Goal: Transaction & Acquisition: Purchase product/service

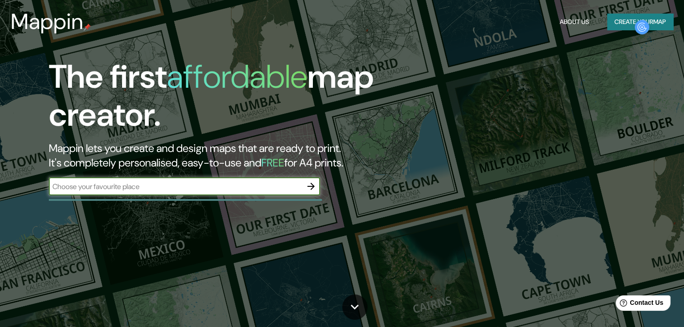
click at [239, 180] on div "​" at bounding box center [184, 186] width 271 height 18
type input "[GEOGRAPHIC_DATA]"
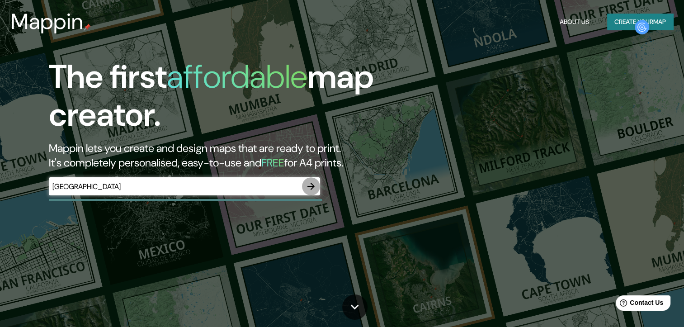
click at [307, 184] on icon "button" at bounding box center [311, 186] width 11 height 11
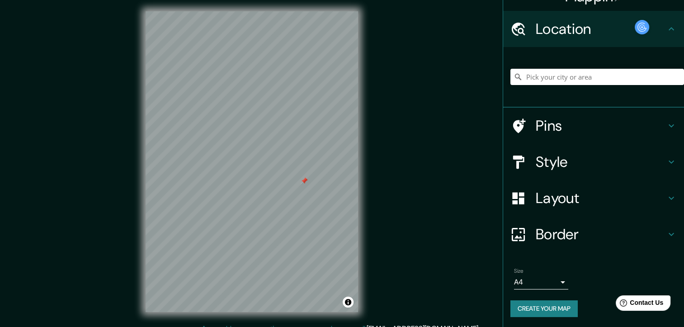
scroll to position [18, 0]
click at [621, 161] on h4 "Style" at bounding box center [601, 162] width 130 height 18
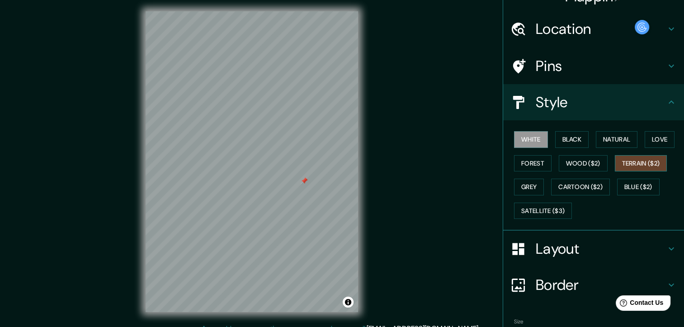
click at [635, 164] on button "Terrain ($2)" at bounding box center [641, 163] width 52 height 17
click at [519, 158] on button "Forest" at bounding box center [533, 163] width 38 height 17
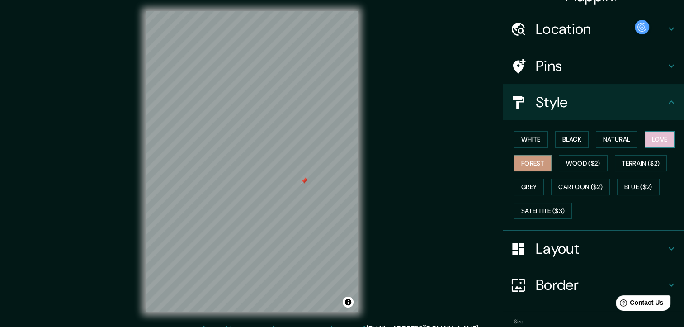
click at [651, 140] on button "Love" at bounding box center [659, 139] width 30 height 17
click at [596, 137] on button "Natural" at bounding box center [617, 139] width 42 height 17
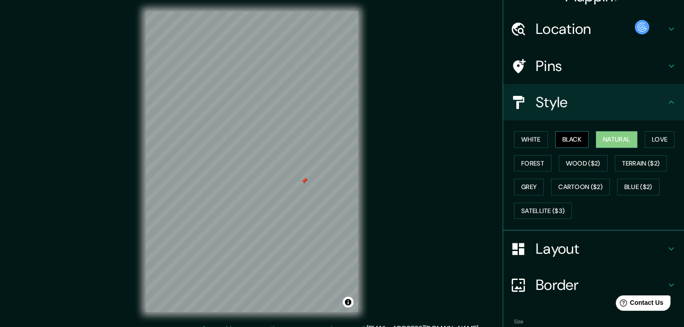
click at [574, 136] on button "Black" at bounding box center [572, 139] width 34 height 17
click at [534, 163] on button "Forest" at bounding box center [533, 163] width 38 height 17
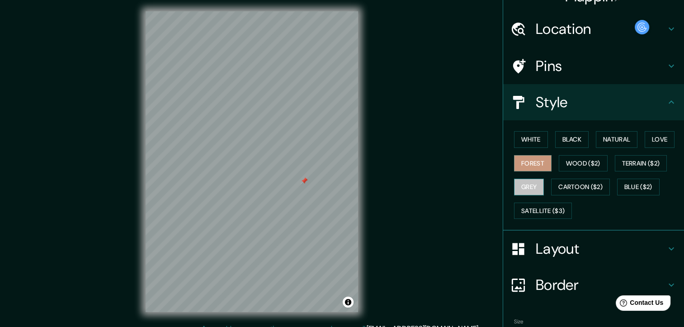
click at [528, 180] on button "Grey" at bounding box center [529, 187] width 30 height 17
click at [529, 158] on button "Forest" at bounding box center [533, 163] width 38 height 17
drag, startPoint x: 358, startPoint y: 204, endPoint x: 371, endPoint y: 165, distance: 41.2
click at [371, 165] on div "© Mapbox © OpenStreetMap Improve this map" at bounding box center [251, 161] width 241 height 323
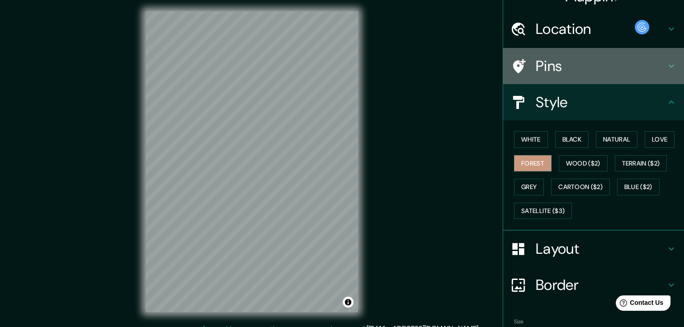
click at [569, 71] on h4 "Pins" at bounding box center [601, 66] width 130 height 18
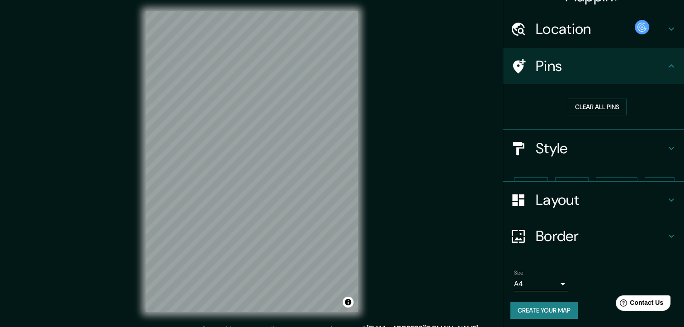
scroll to position [5, 0]
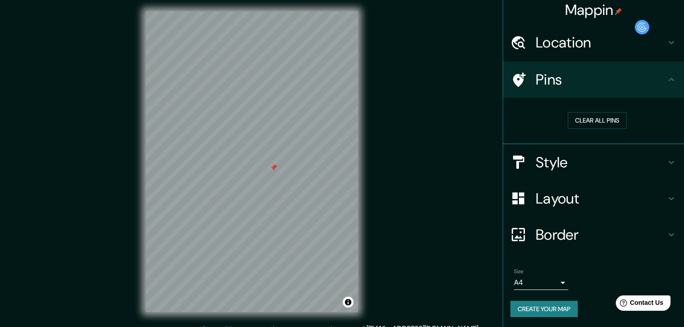
click at [584, 239] on h4 "Border" at bounding box center [601, 235] width 130 height 18
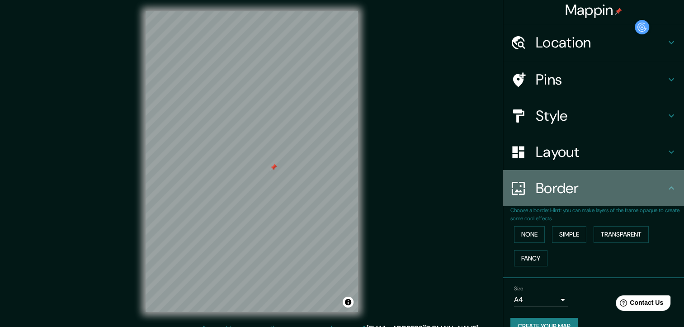
click at [600, 177] on div "Border" at bounding box center [593, 188] width 181 height 36
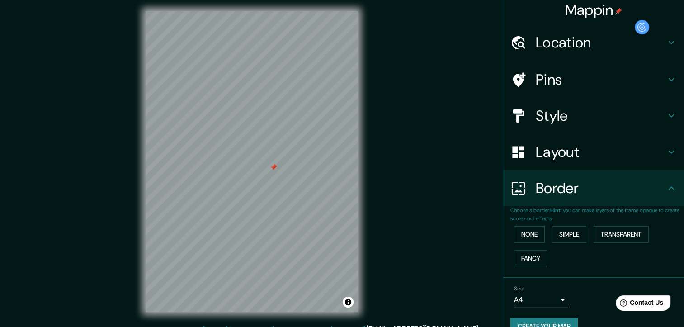
click at [635, 143] on h4 "Layout" at bounding box center [601, 152] width 130 height 18
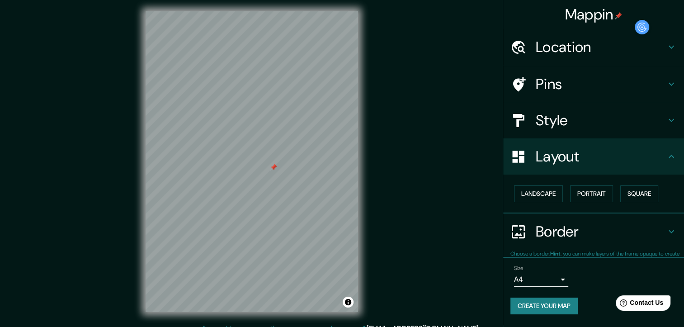
scroll to position [0, 0]
click at [546, 192] on button "Landscape" at bounding box center [538, 193] width 49 height 17
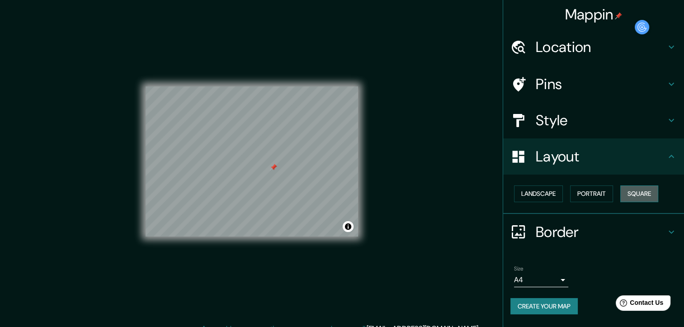
click at [638, 186] on button "Square" at bounding box center [639, 193] width 38 height 17
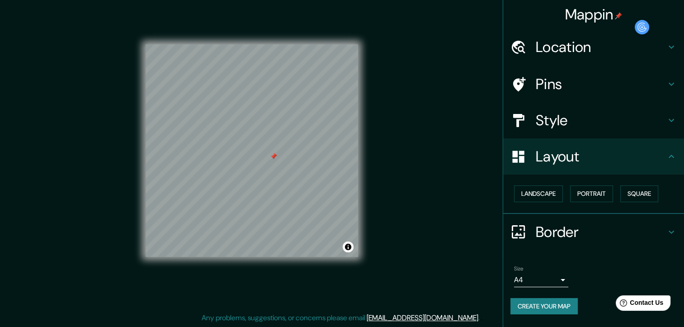
scroll to position [17, 0]
